Goal: Information Seeking & Learning: Learn about a topic

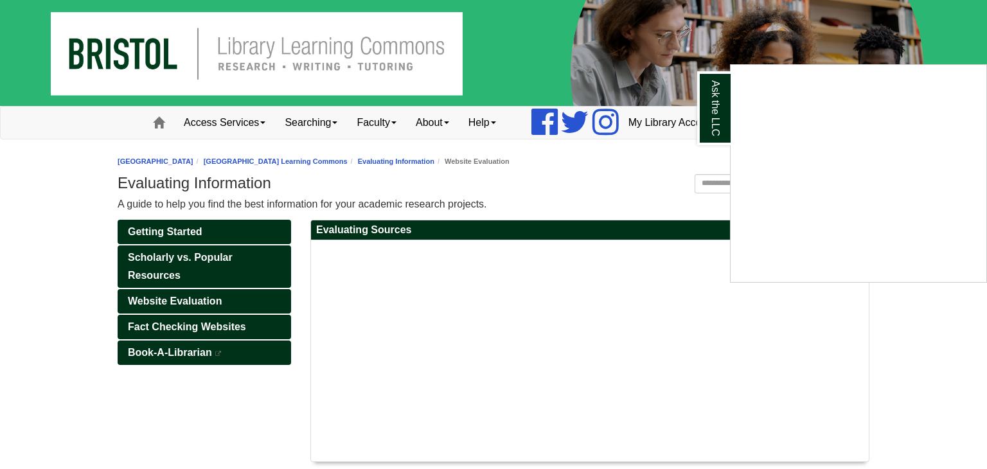
click at [232, 321] on div "Ask the LLC" at bounding box center [493, 234] width 987 height 469
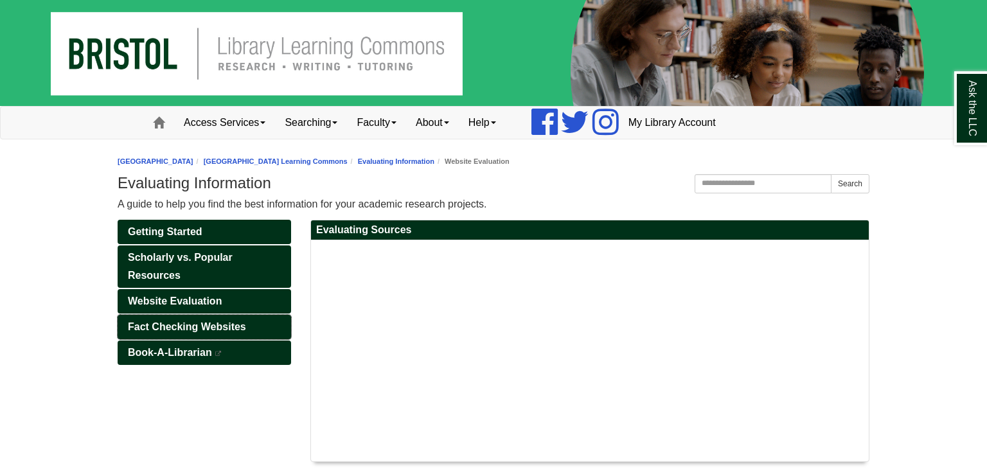
click at [240, 326] on span "Fact Checking Websites" at bounding box center [187, 326] width 118 height 11
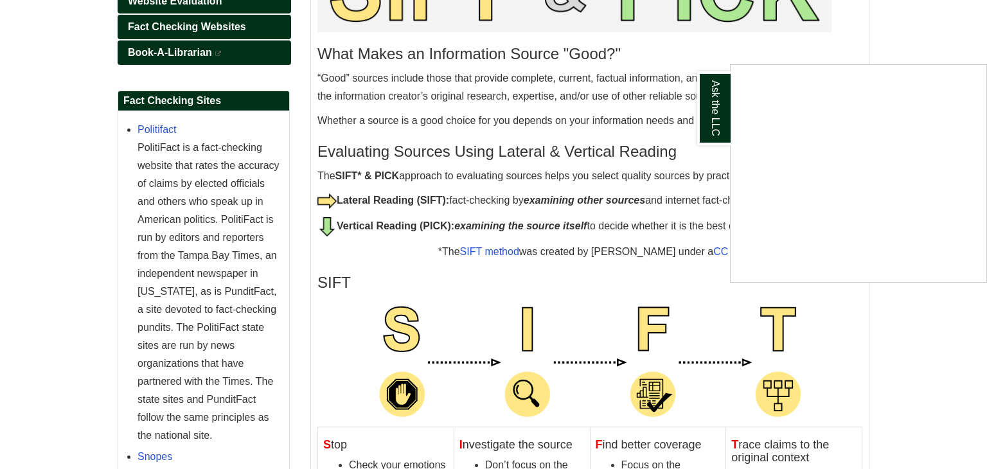
scroll to position [299, 0]
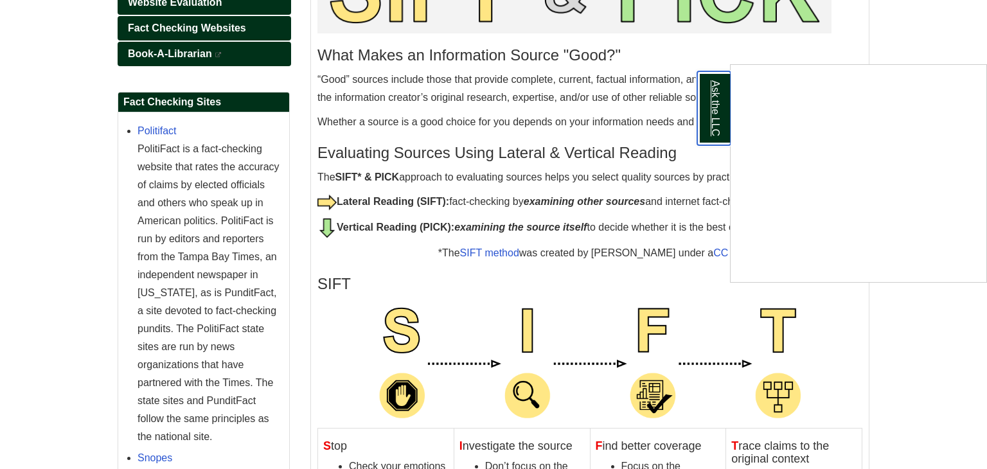
click at [707, 110] on link "Ask the LLC" at bounding box center [713, 108] width 33 height 74
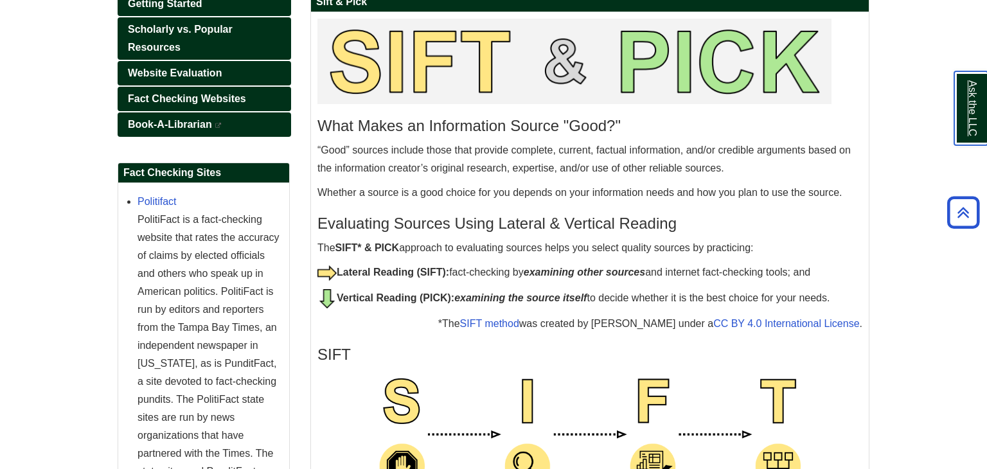
scroll to position [218, 0]
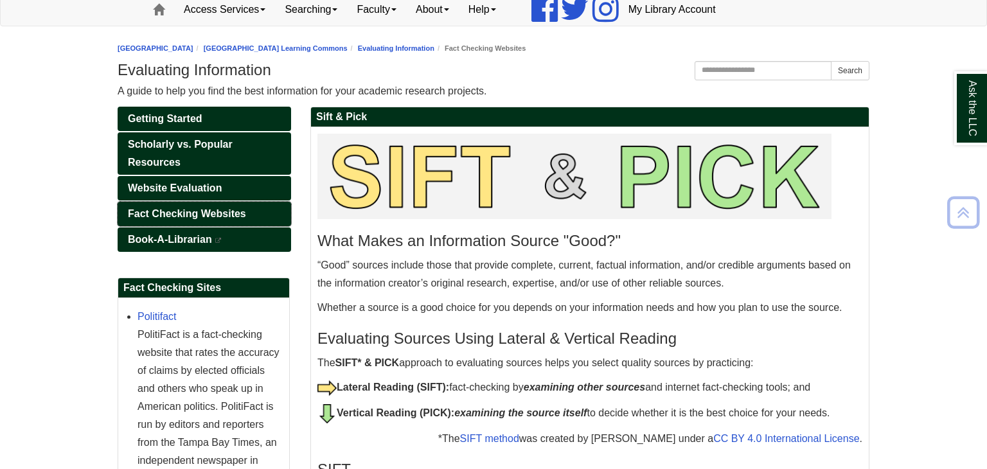
scroll to position [112, 0]
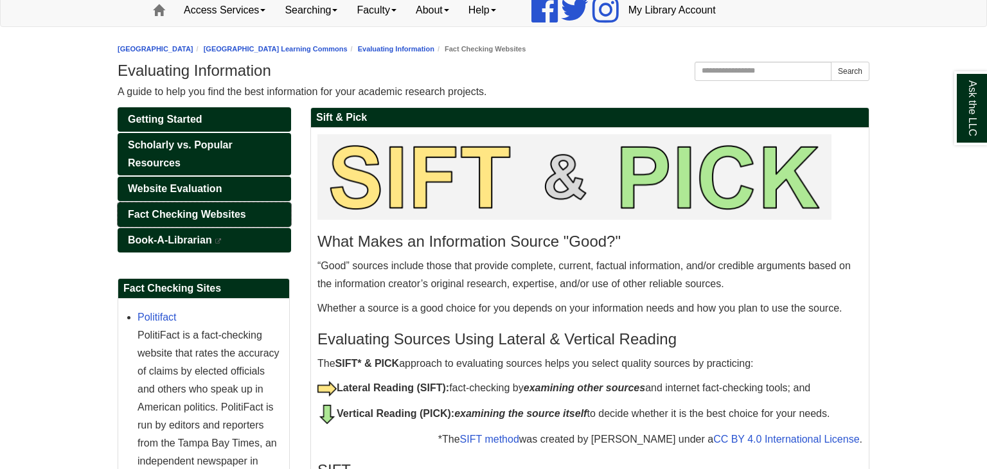
click at [201, 218] on link "Fact Checking Websites" at bounding box center [204, 214] width 173 height 24
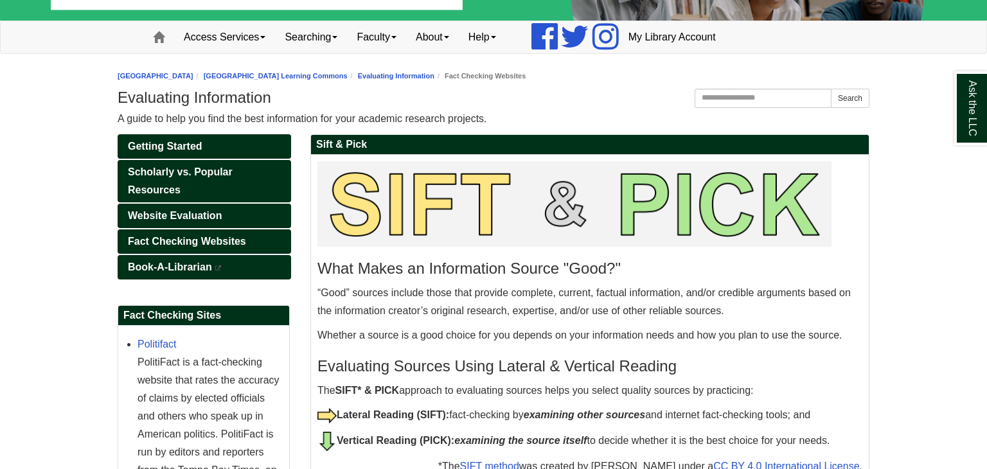
scroll to position [99, 0]
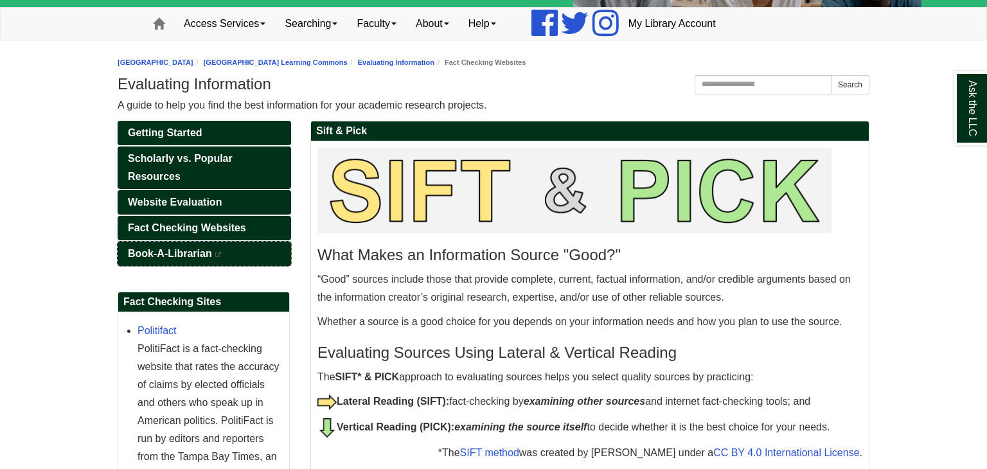
click at [186, 254] on span "Book-A-Librarian" at bounding box center [170, 253] width 84 height 11
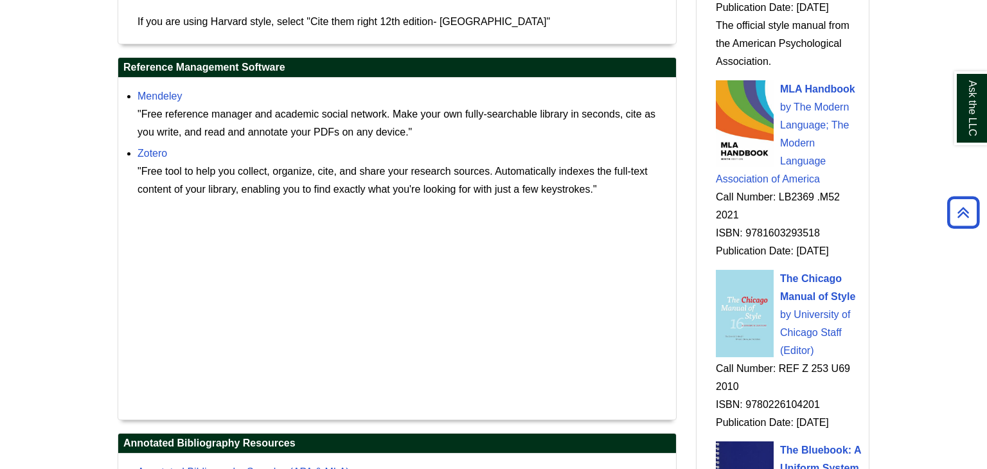
scroll to position [1496, 0]
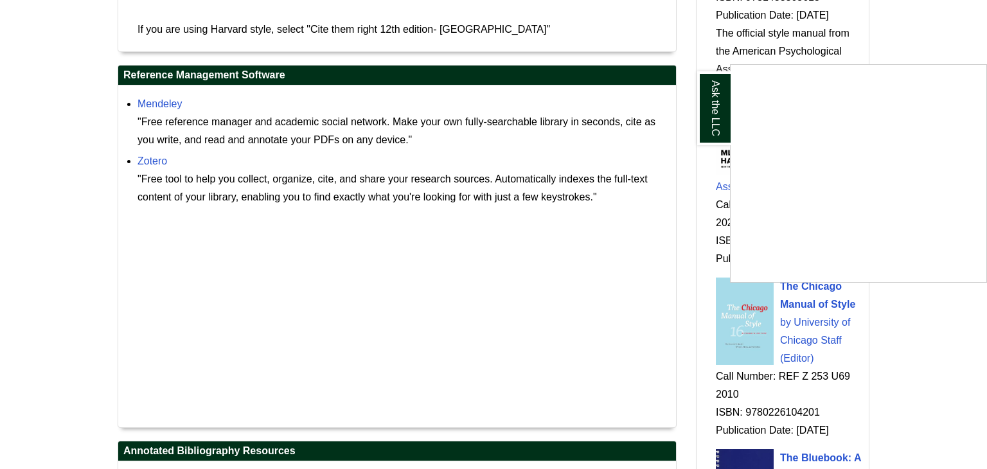
click at [304, 315] on div "Ask the LLC" at bounding box center [493, 234] width 987 height 469
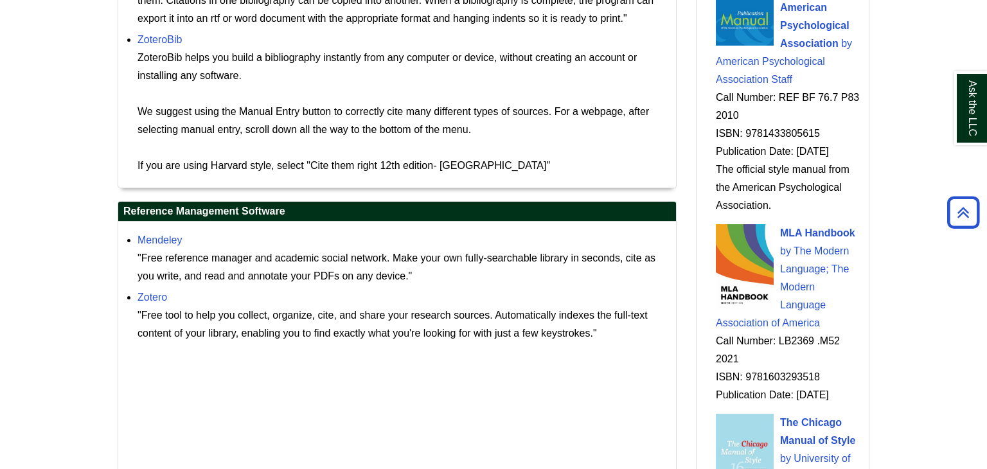
scroll to position [1362, 0]
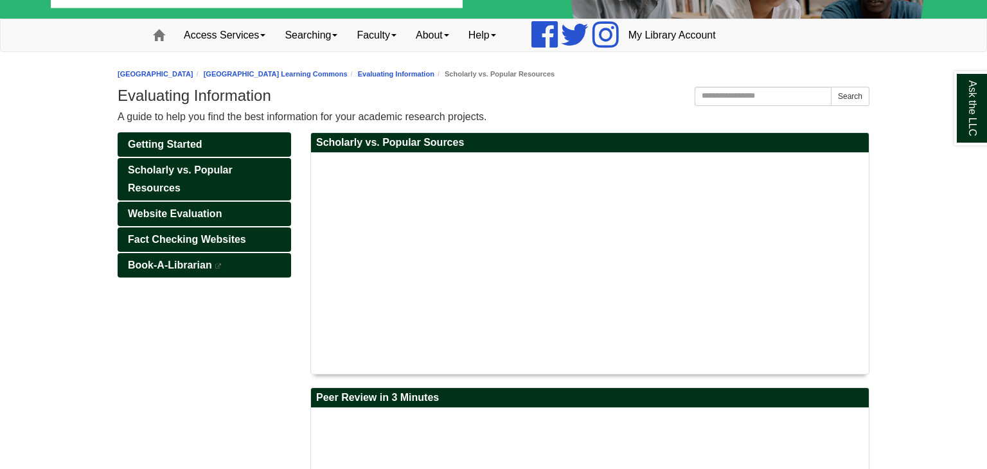
scroll to position [88, 0]
